Goal: Task Accomplishment & Management: Manage account settings

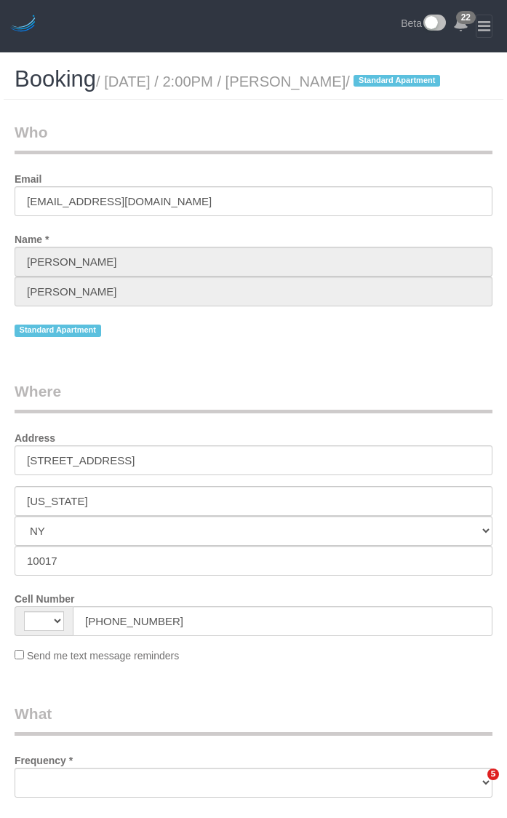
select select "NY"
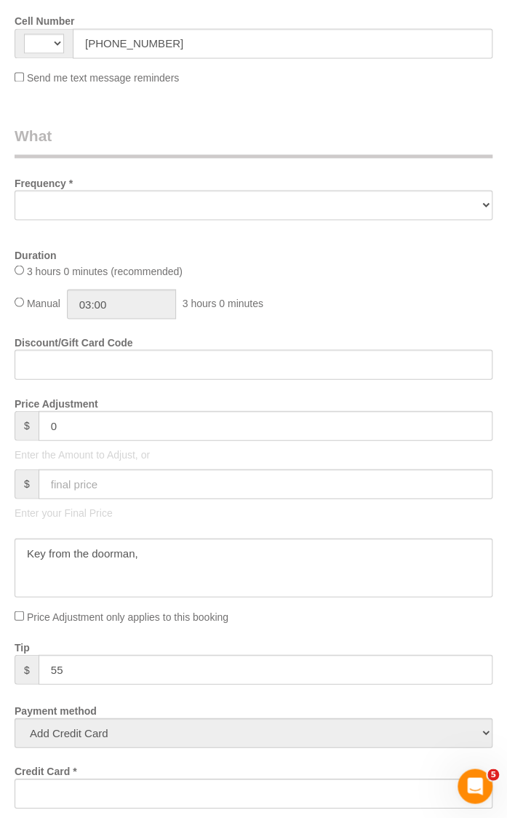
select select "string:[GEOGRAPHIC_DATA]"
select select "object:810"
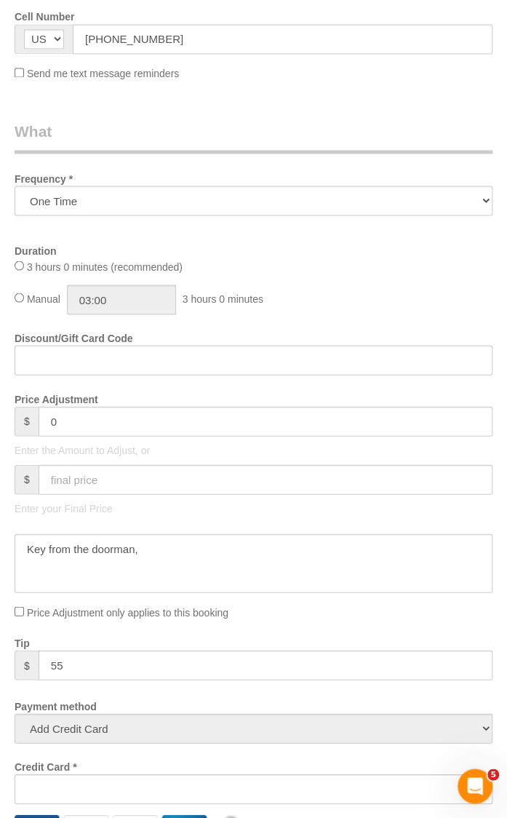
select select "180"
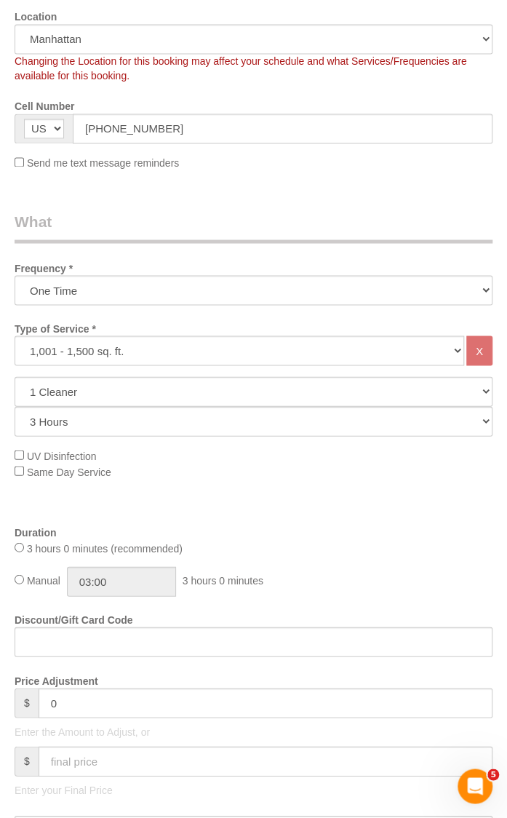
select select "spot1"
select select "number:58"
select select "number:73"
select select "number:15"
select select "number:6"
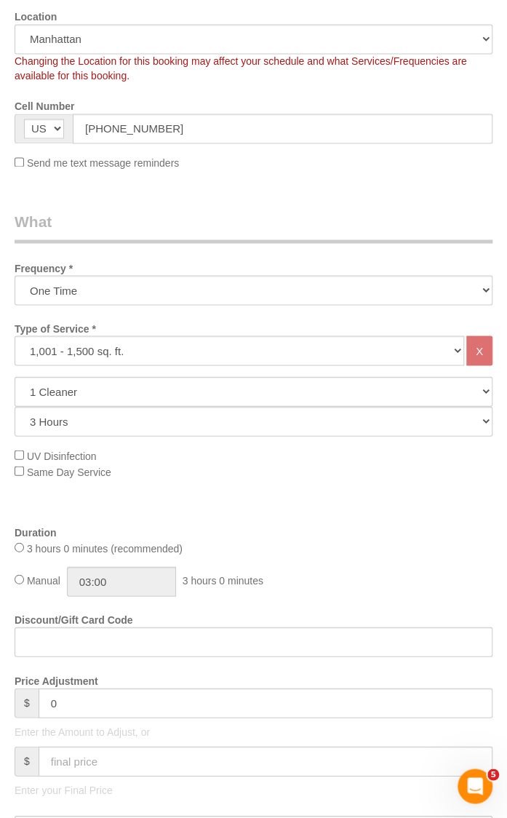
select select "string:stripe-pm_1S8kUW4VGloSiKo76RFYt9Ma"
select select "object:1500"
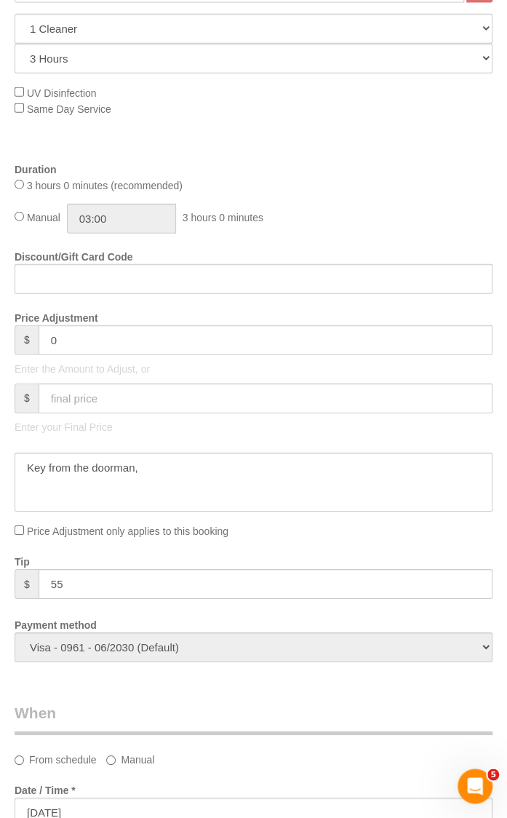
scroll to position [946, 0]
